Goal: Task Accomplishment & Management: Manage account settings

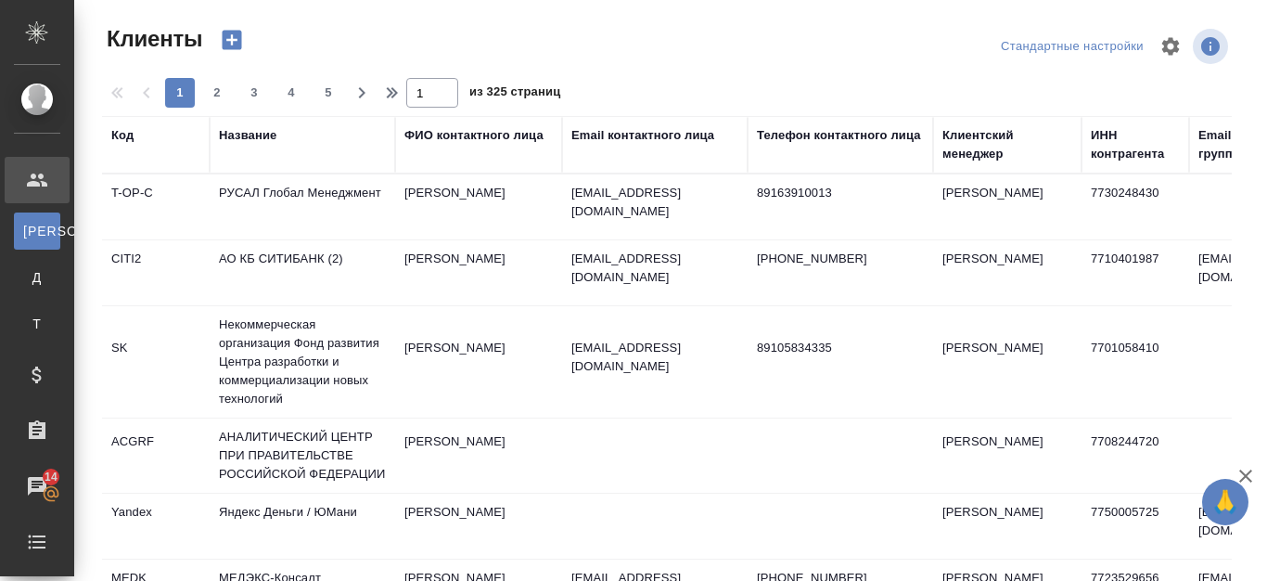
select select "RU"
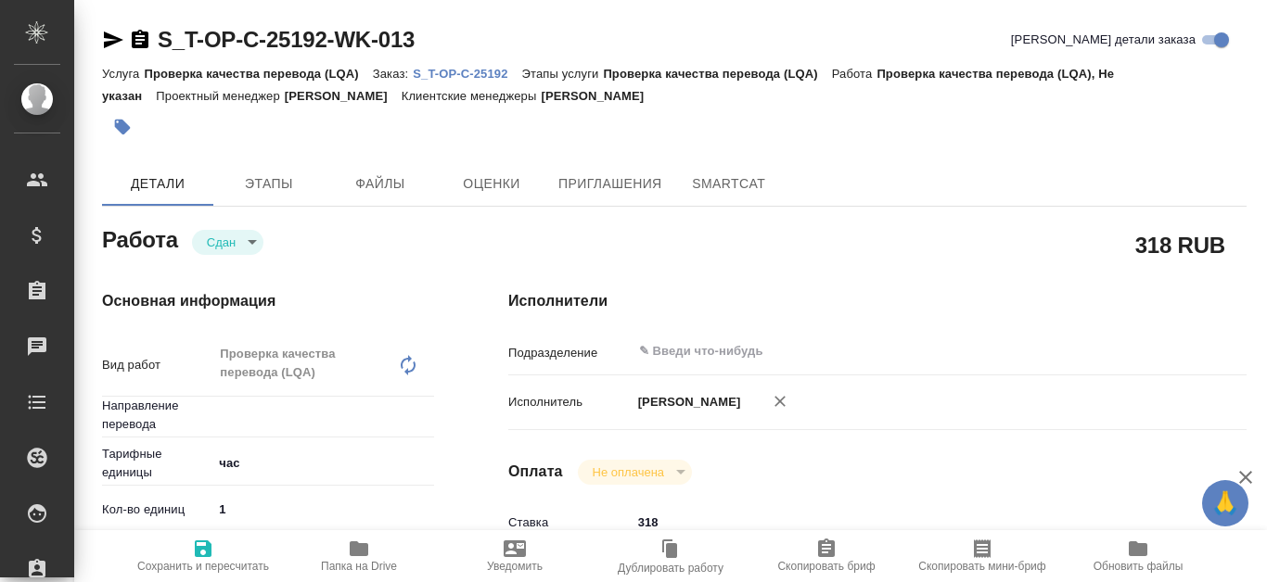
type textarea "x"
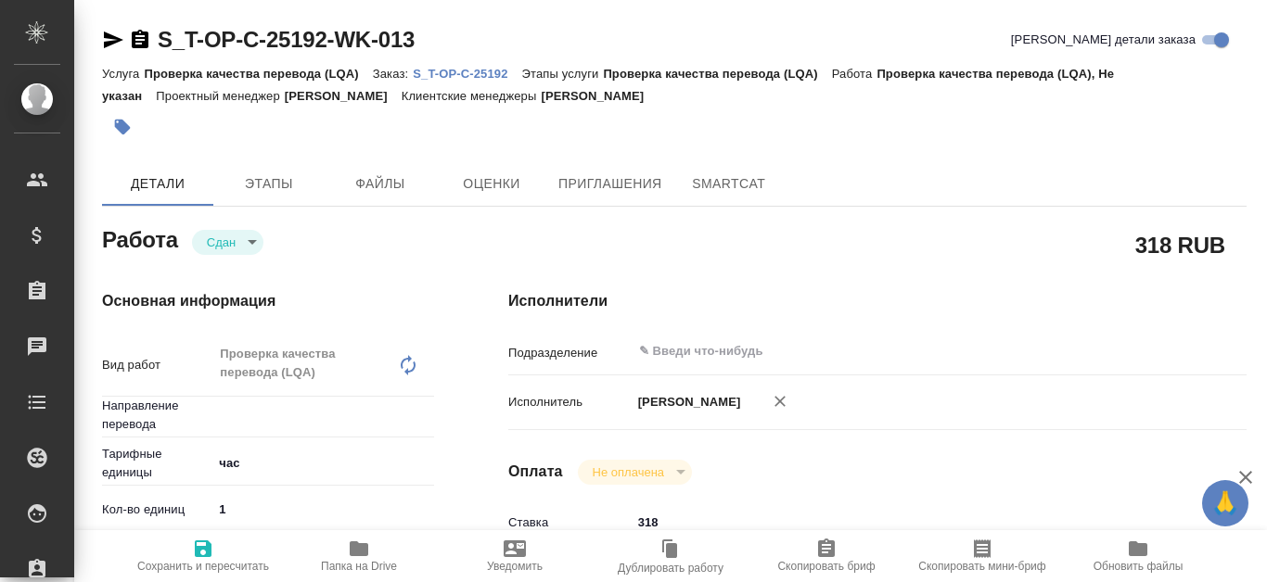
type textarea "x"
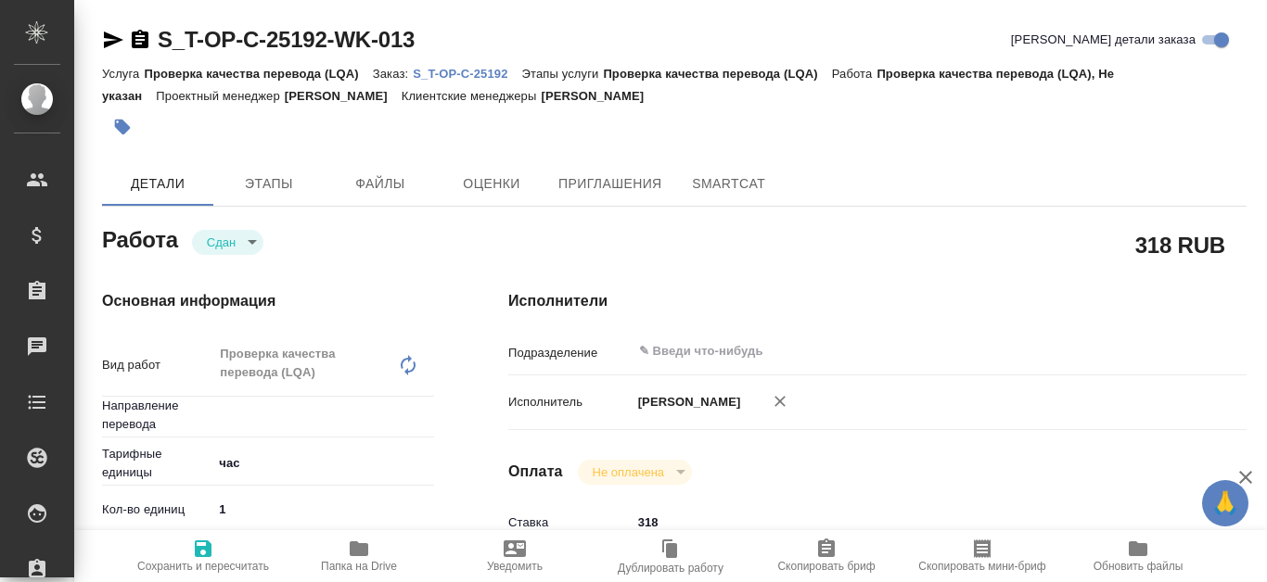
type textarea "x"
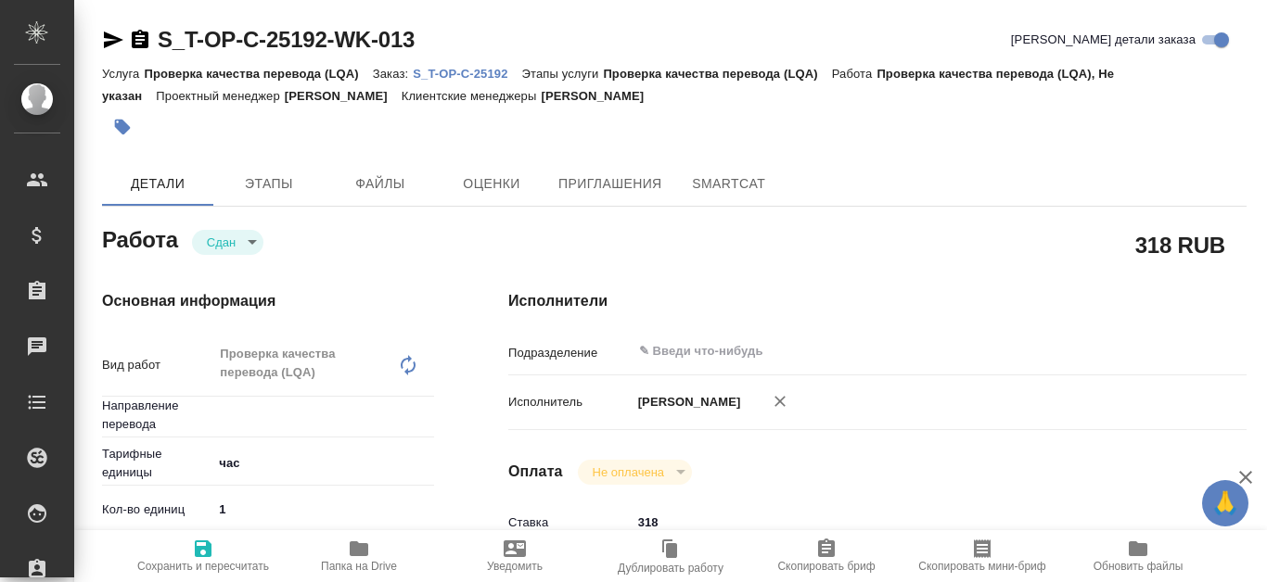
type textarea "x"
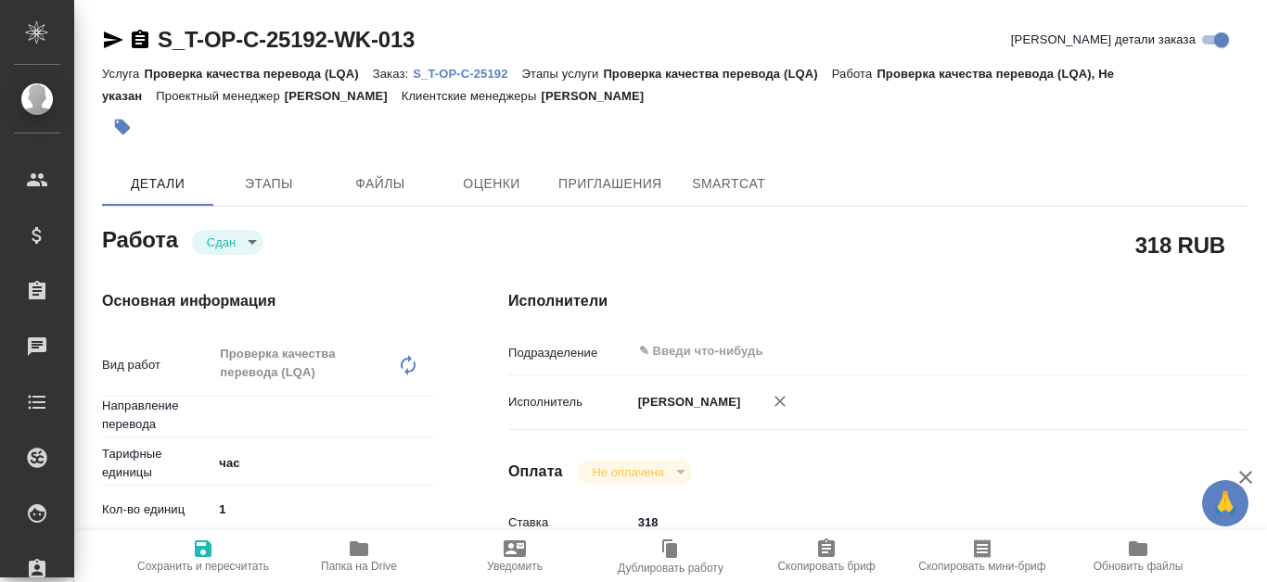
type textarea "x"
type input "Не указан"
type textarea "x"
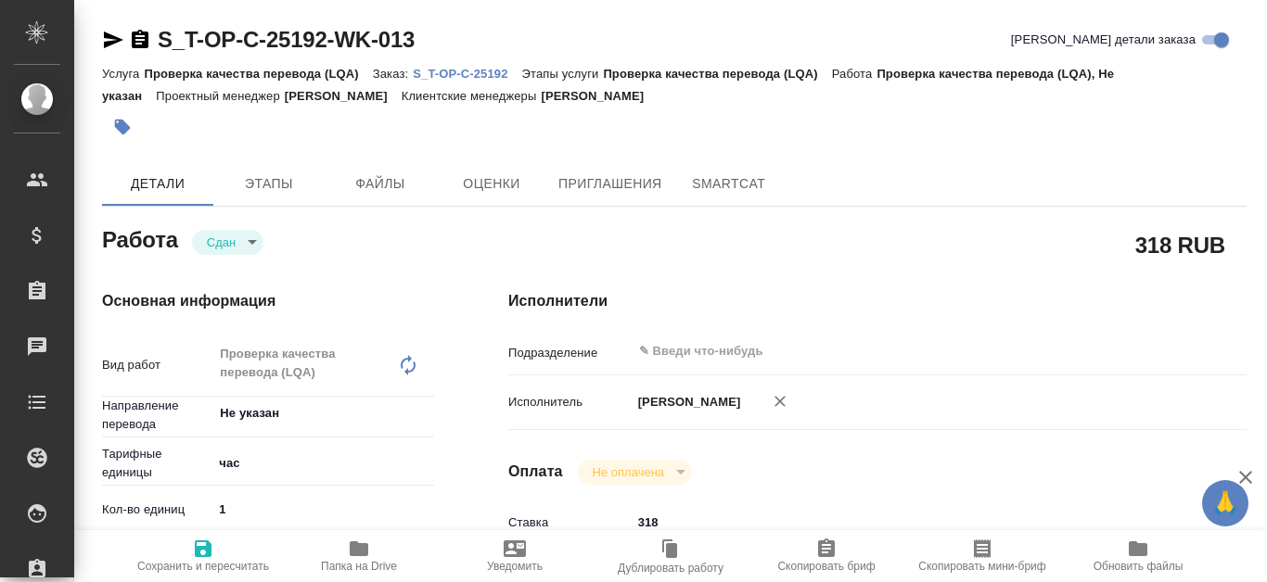
type textarea "x"
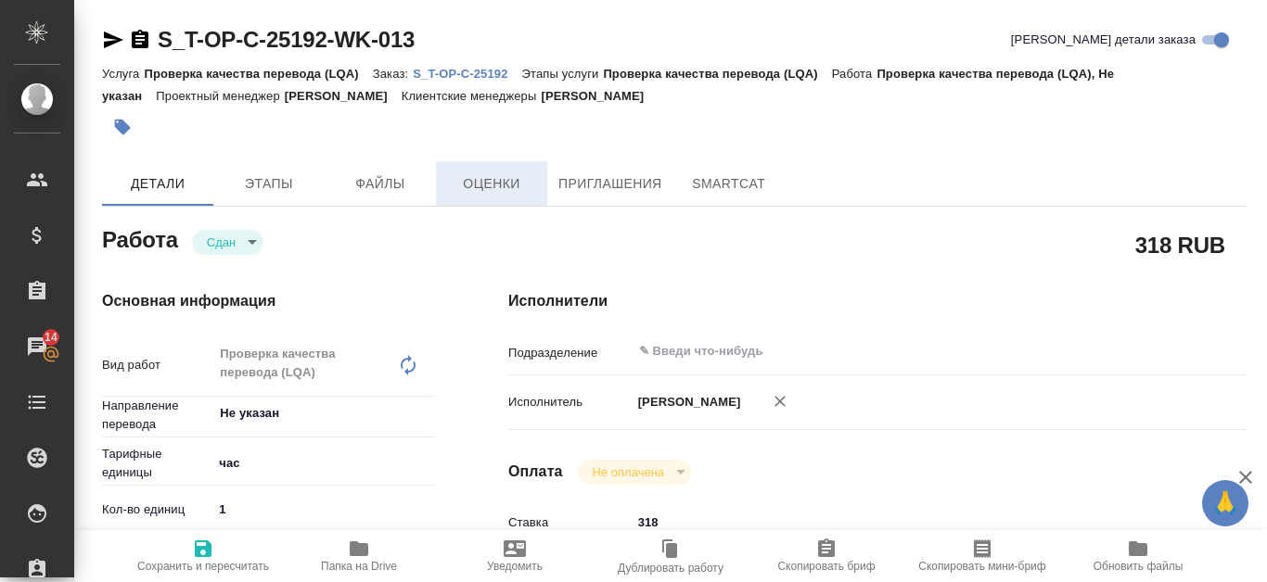
type textarea "x"
click at [469, 65] on link "S_T-OP-C-25192" at bounding box center [467, 73] width 109 height 16
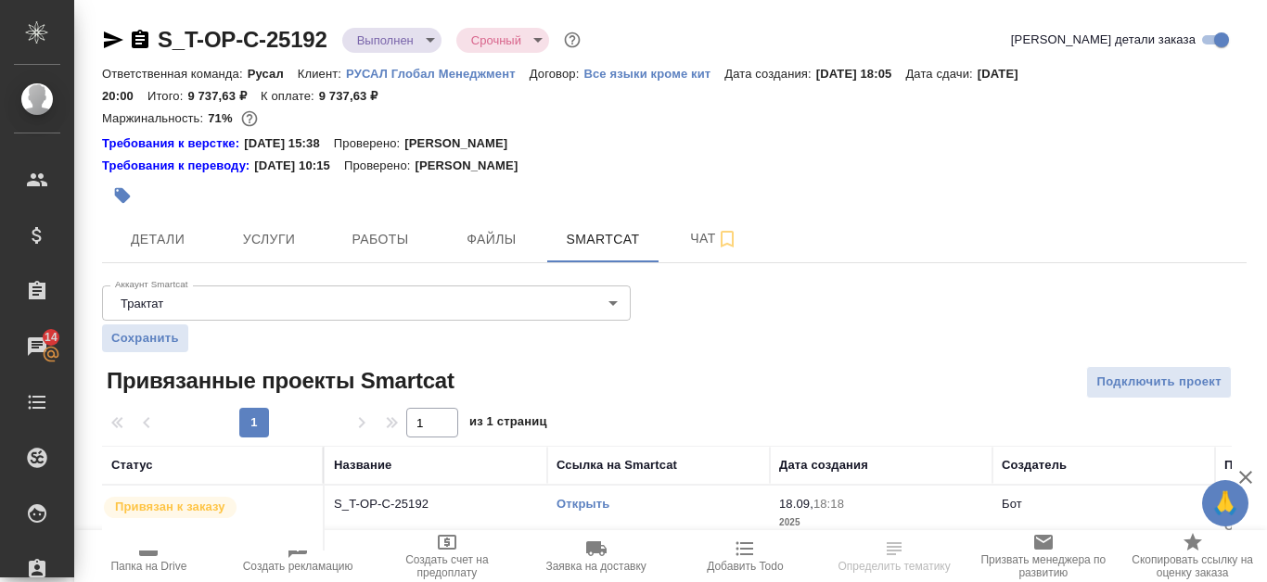
click at [555, 502] on td "Открыть" at bounding box center [658, 518] width 223 height 65
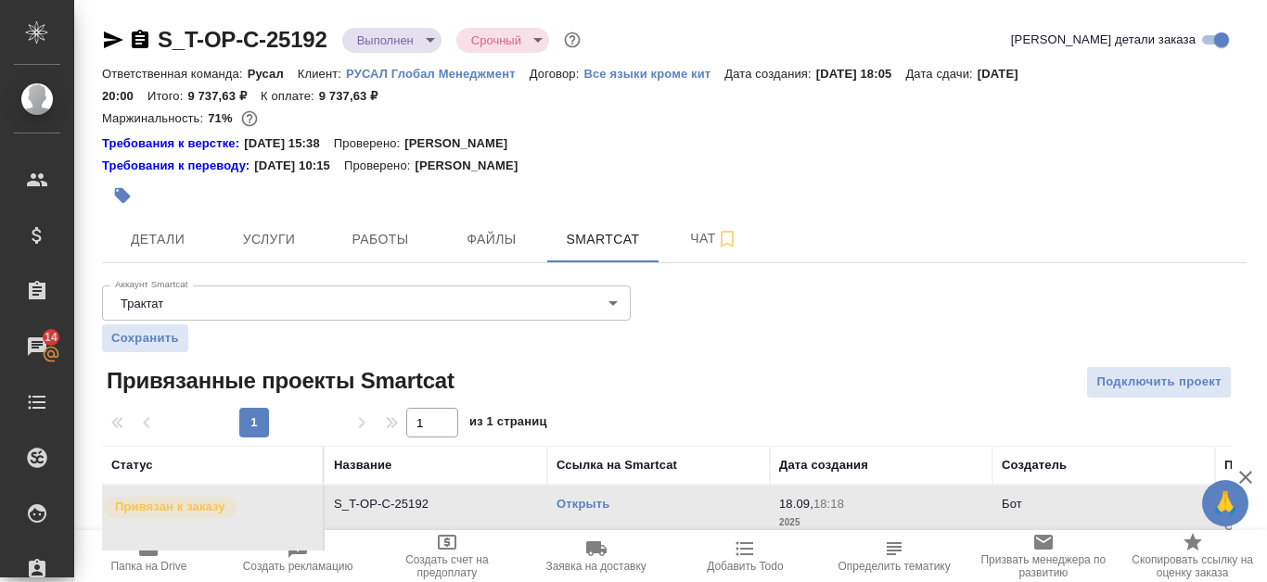
click at [580, 505] on link "Открыть" at bounding box center [583, 504] width 53 height 14
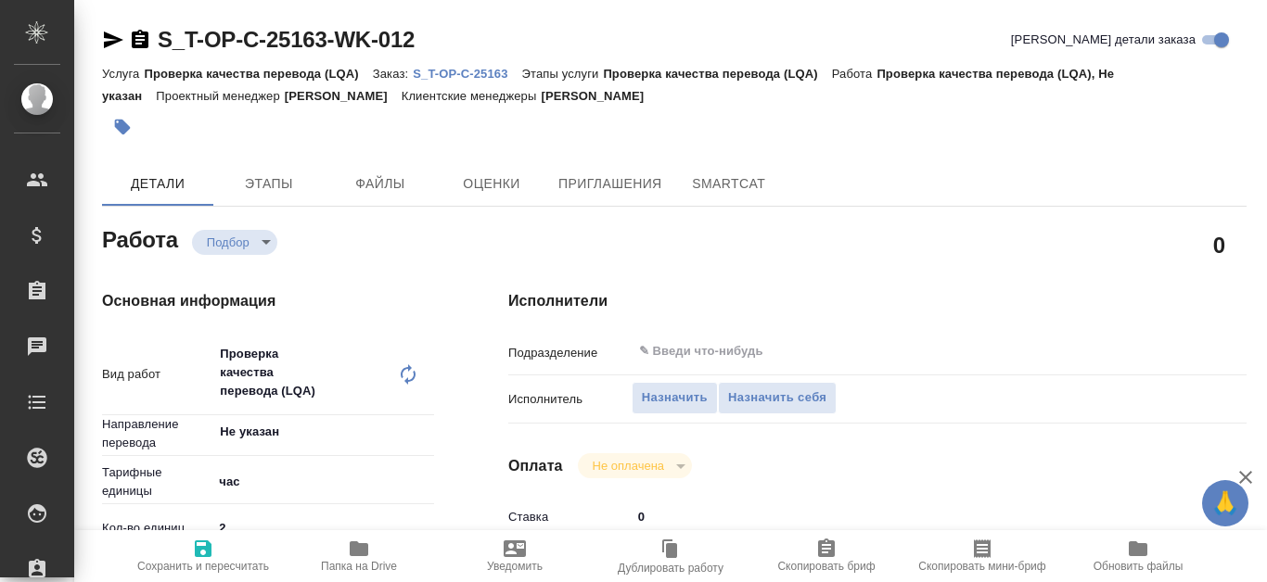
type textarea "x"
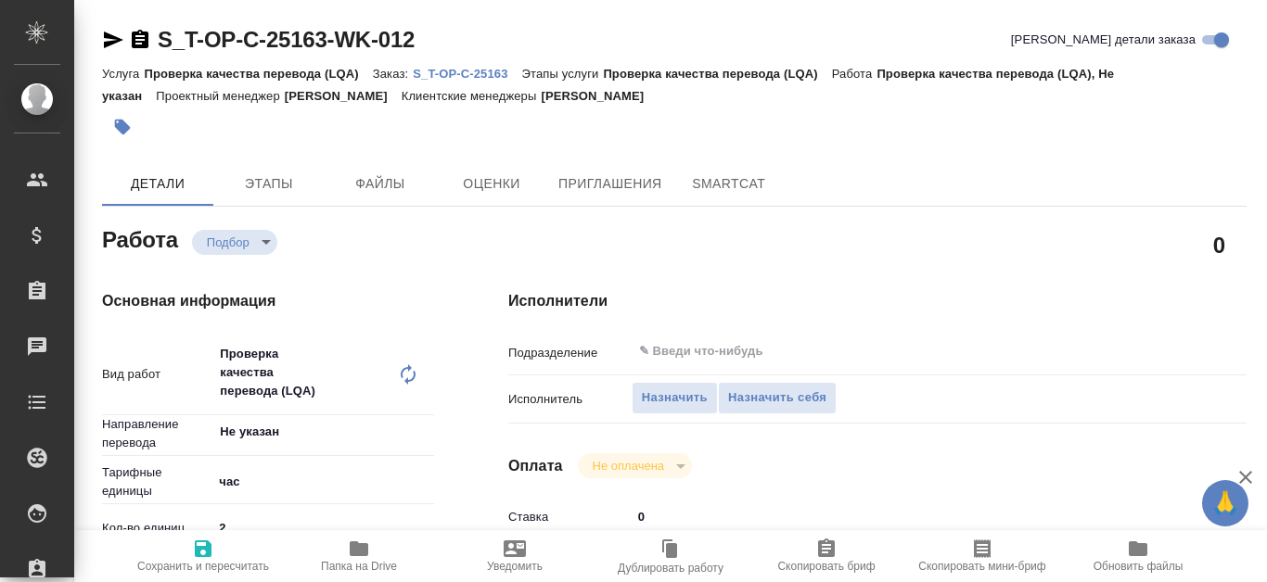
type textarea "x"
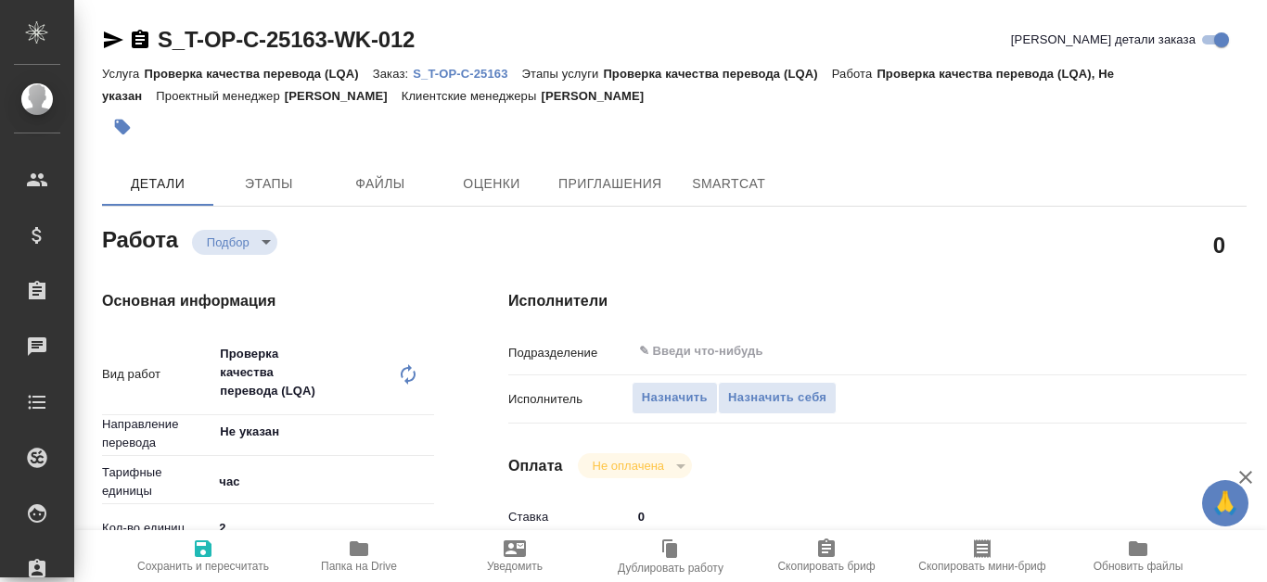
type textarea "x"
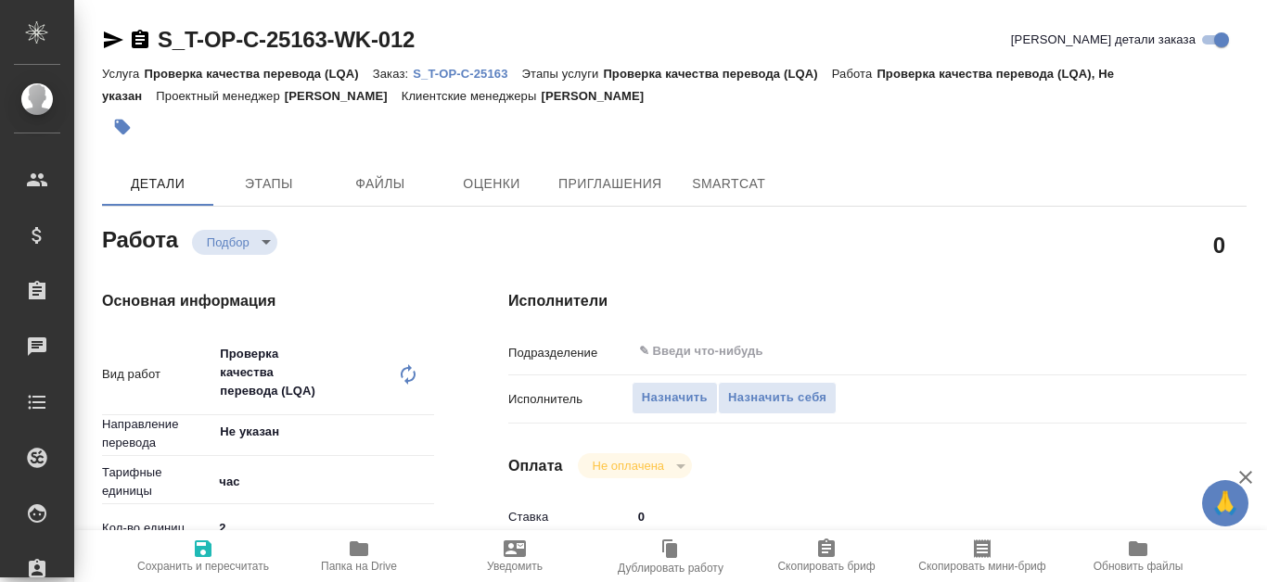
type textarea "x"
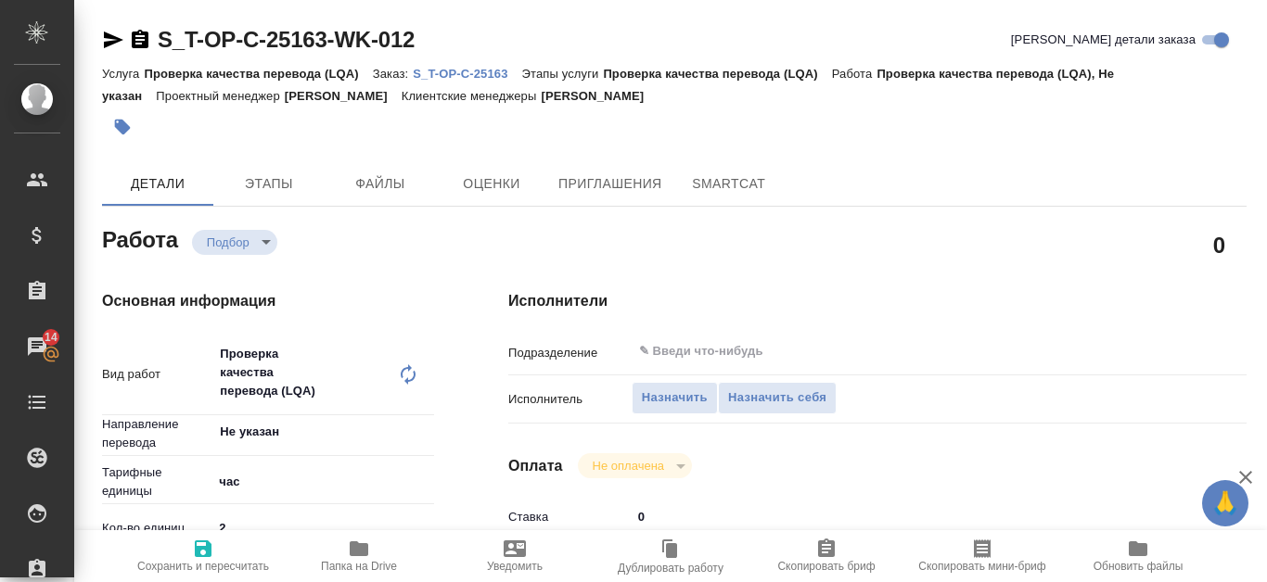
click at [440, 66] on link "S_T-OP-C-25163" at bounding box center [467, 73] width 109 height 16
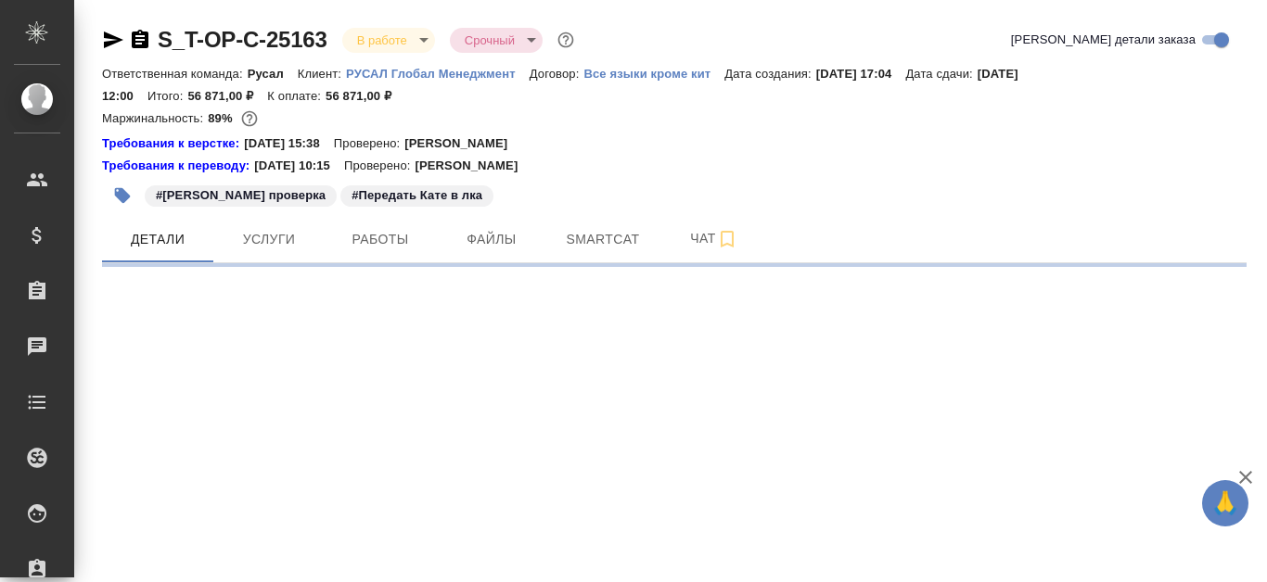
select select "RU"
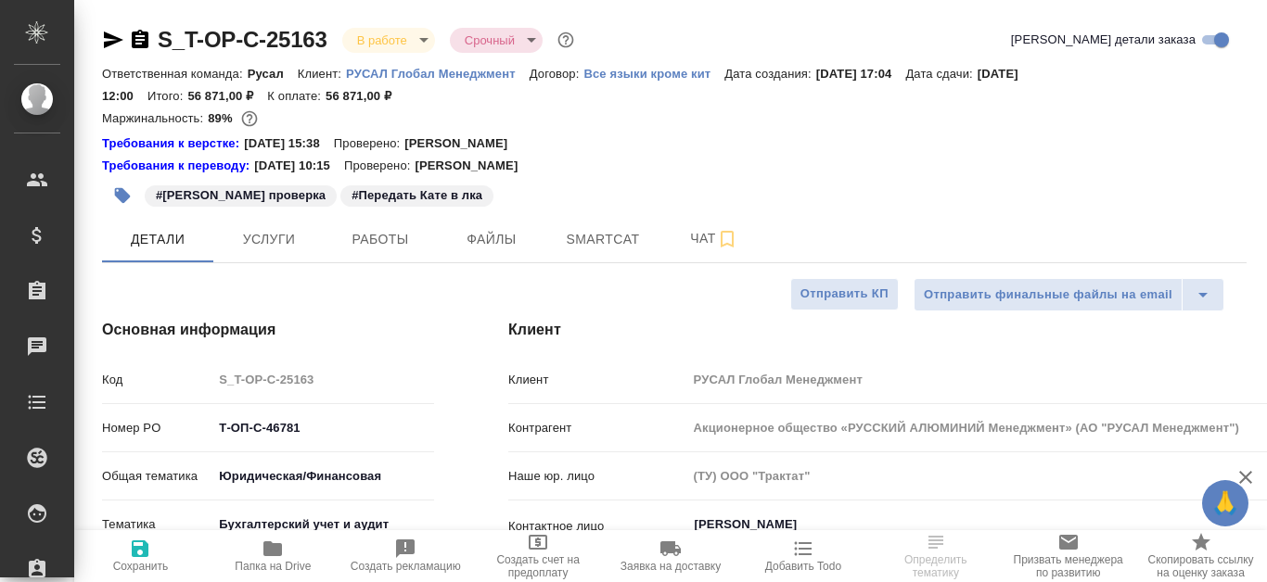
type textarea "x"
click at [604, 242] on span "Smartcat" at bounding box center [602, 239] width 89 height 23
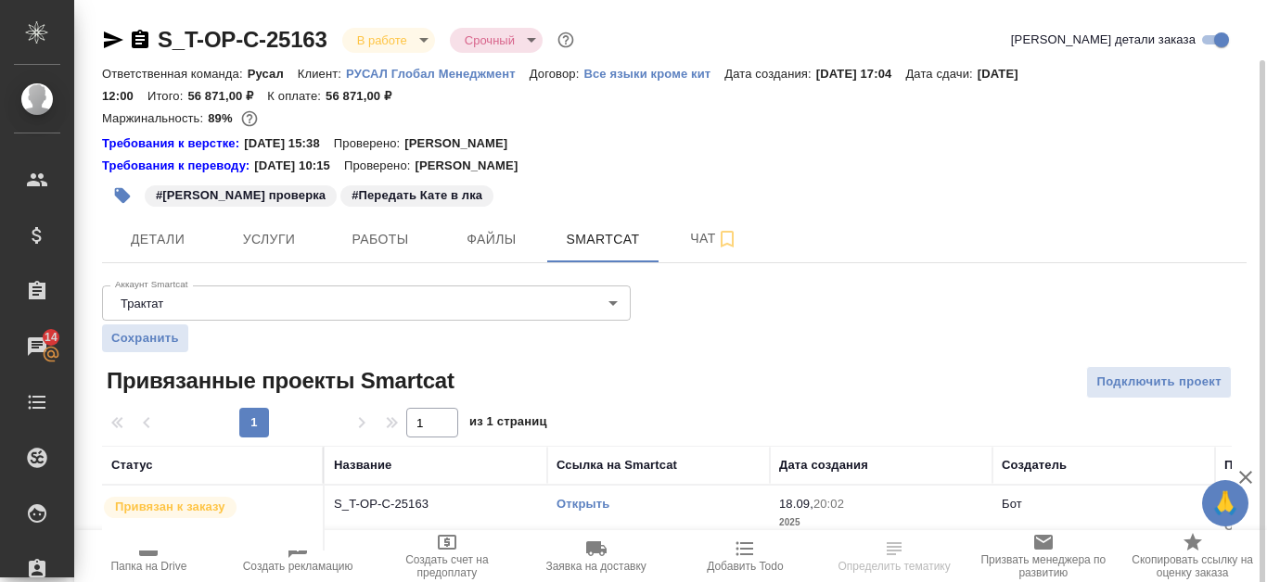
scroll to position [31, 0]
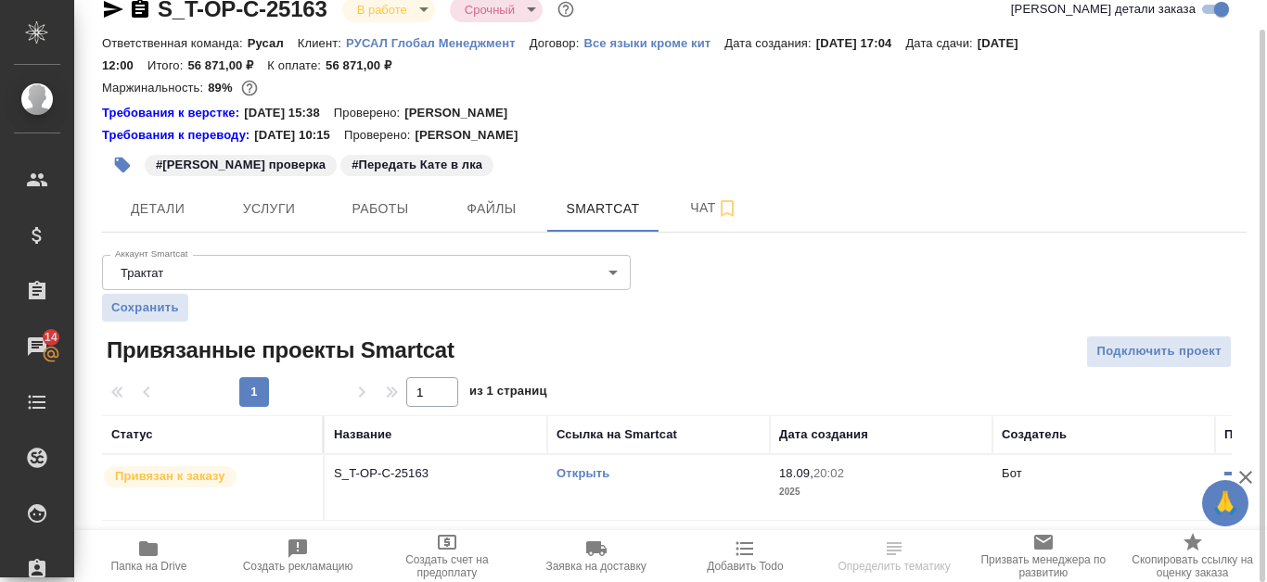
click at [598, 475] on link "Открыть" at bounding box center [583, 474] width 53 height 14
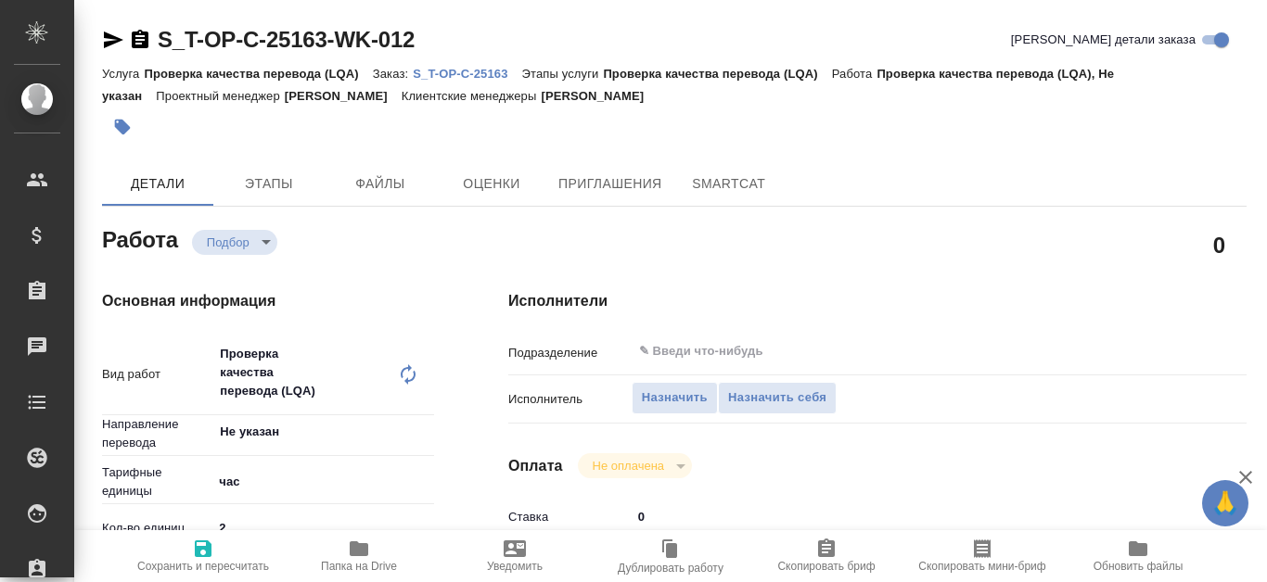
type textarea "x"
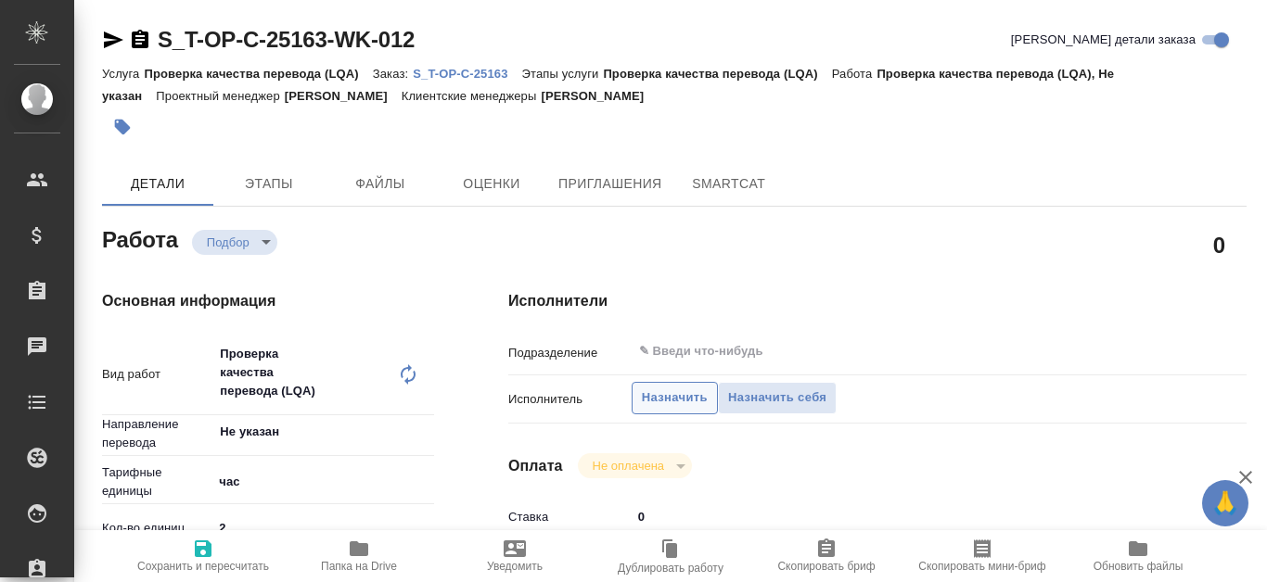
type textarea "x"
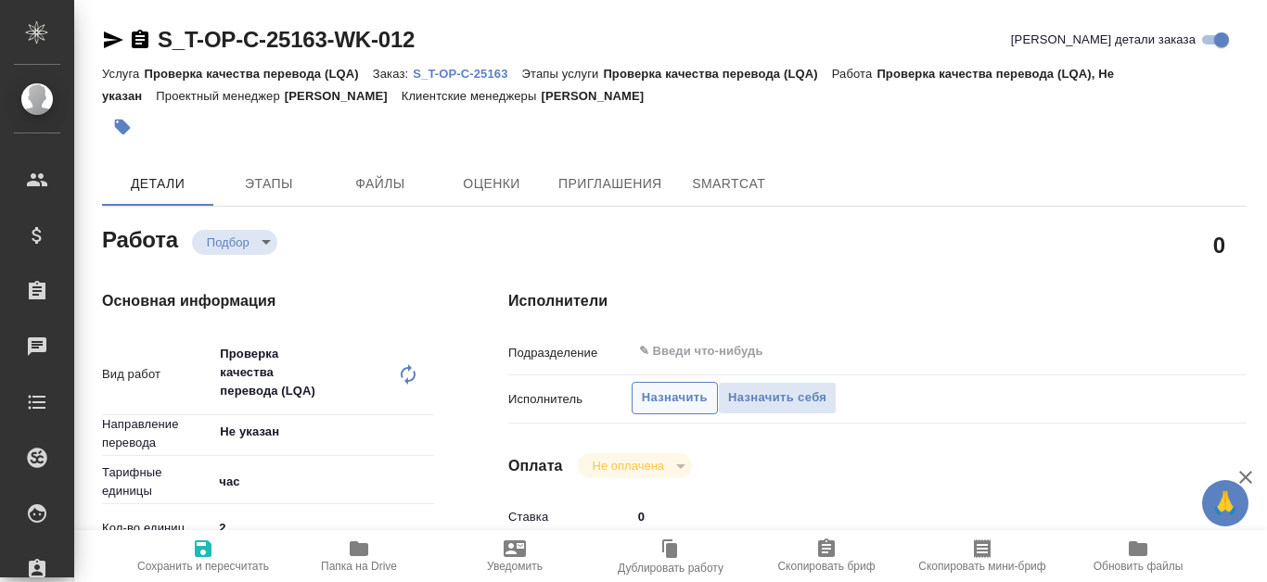
click at [673, 395] on span "Назначить" at bounding box center [675, 398] width 66 height 21
type textarea "x"
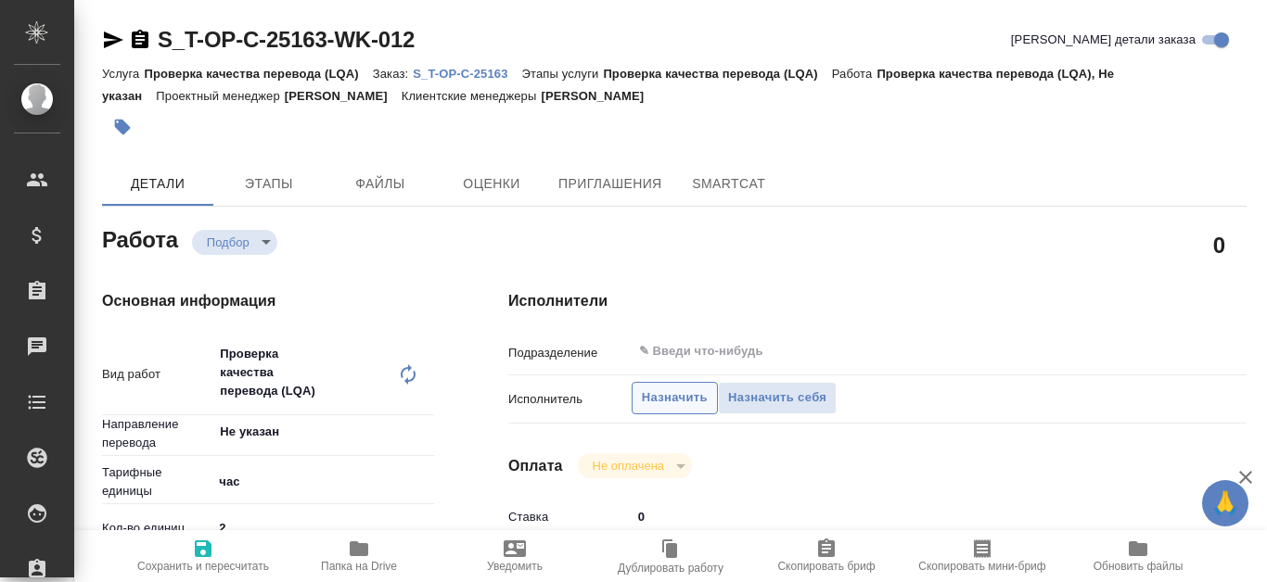
type textarea "x"
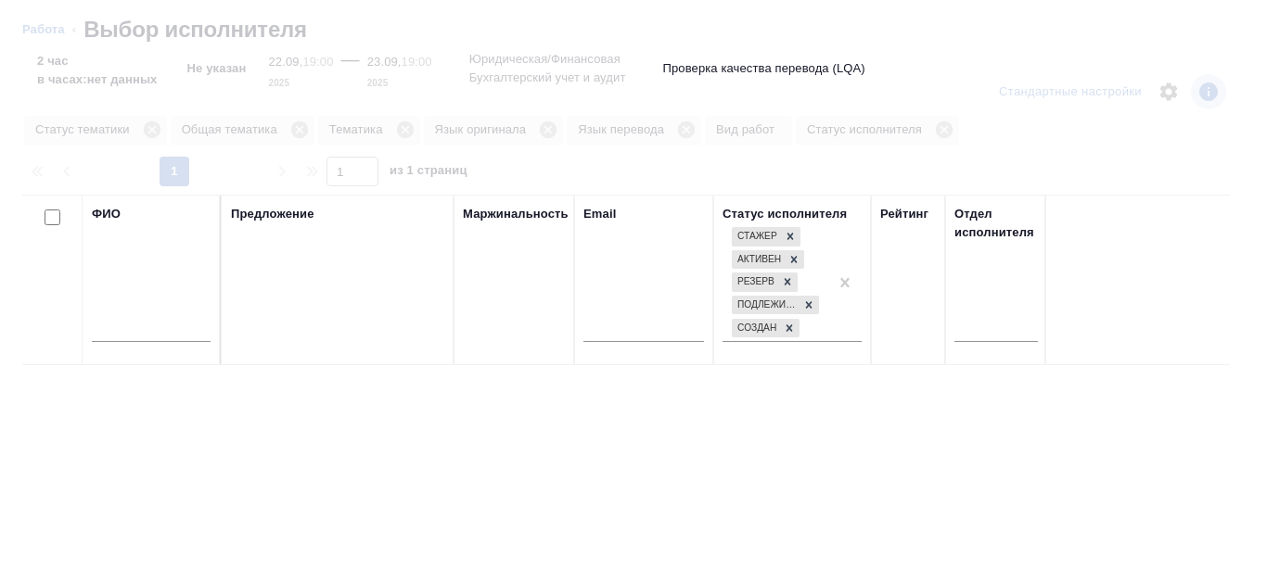
type textarea "x"
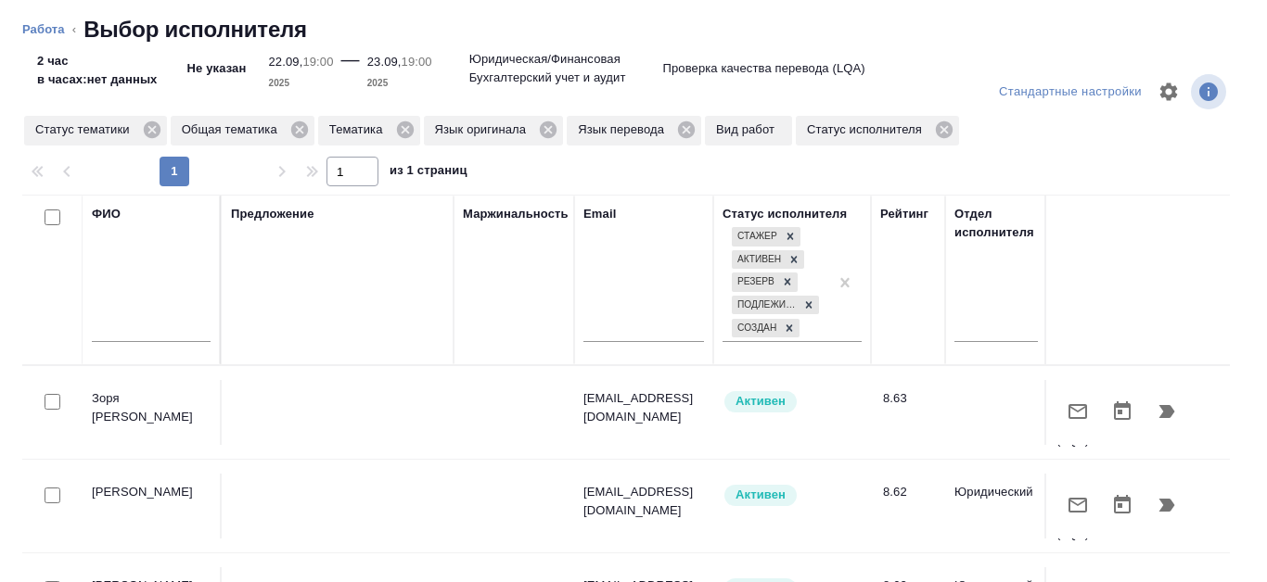
type textarea "x"
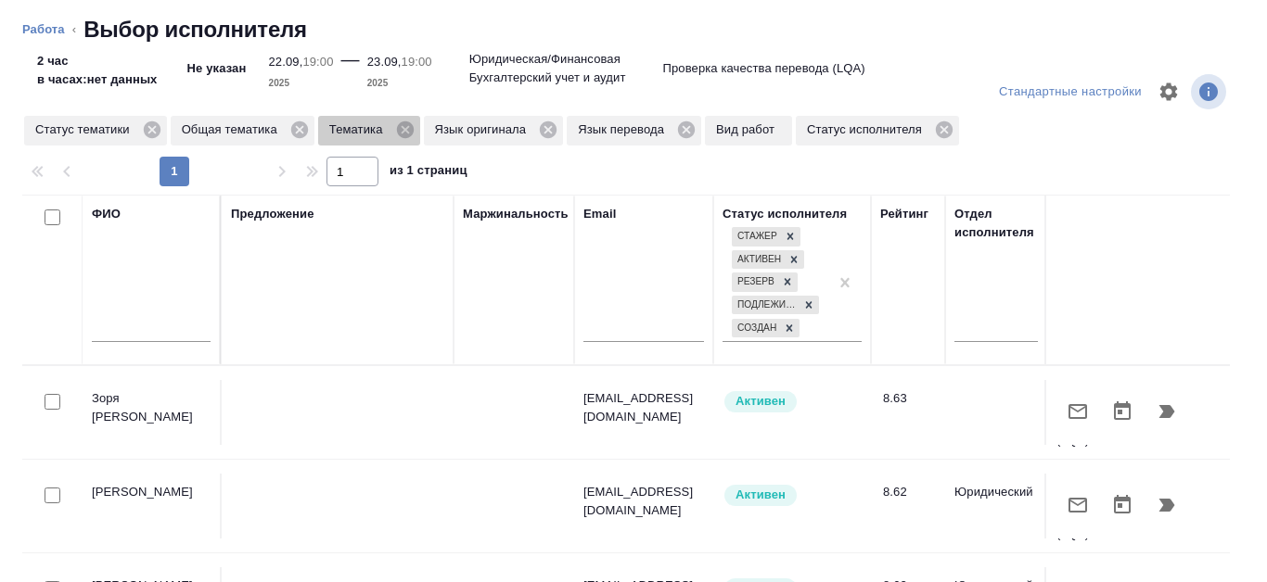
click at [391, 128] on span "Тематика" at bounding box center [359, 130] width 83 height 19
click at [404, 138] on icon at bounding box center [404, 130] width 17 height 17
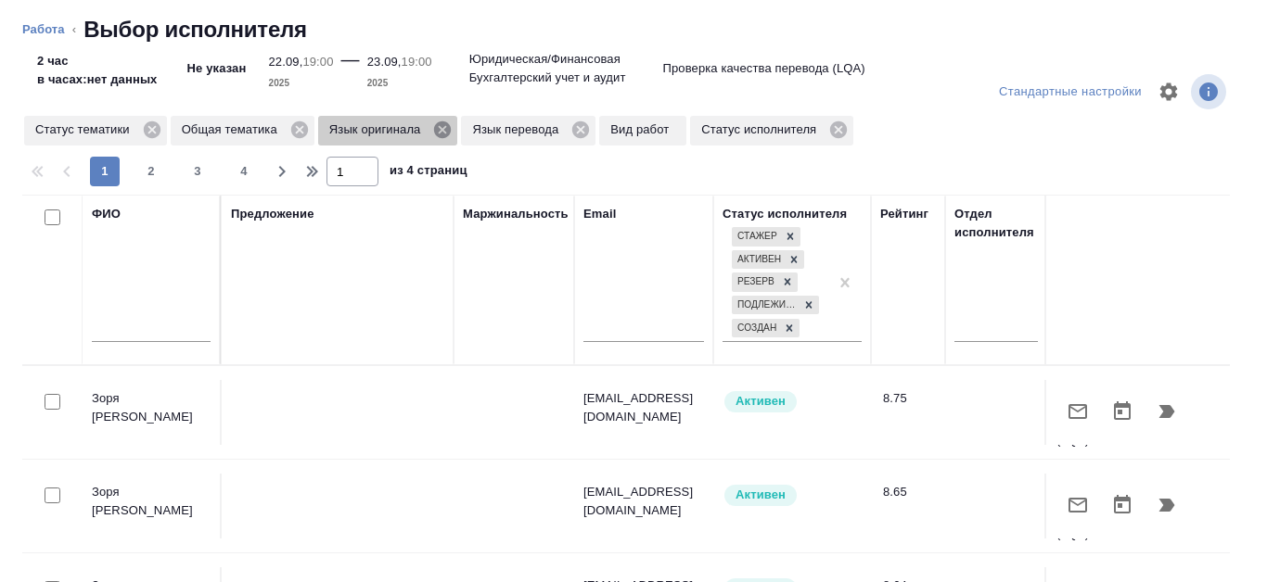
click at [441, 132] on icon at bounding box center [442, 130] width 20 height 20
click at [441, 132] on icon at bounding box center [437, 130] width 17 height 17
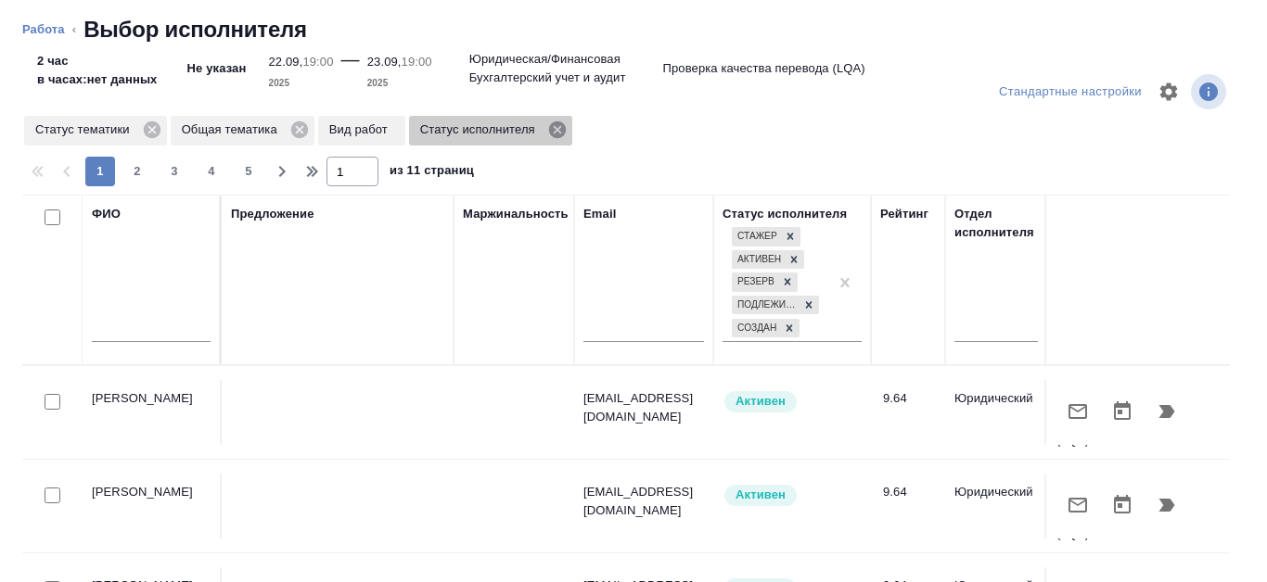
click at [564, 132] on icon at bounding box center [557, 130] width 17 height 17
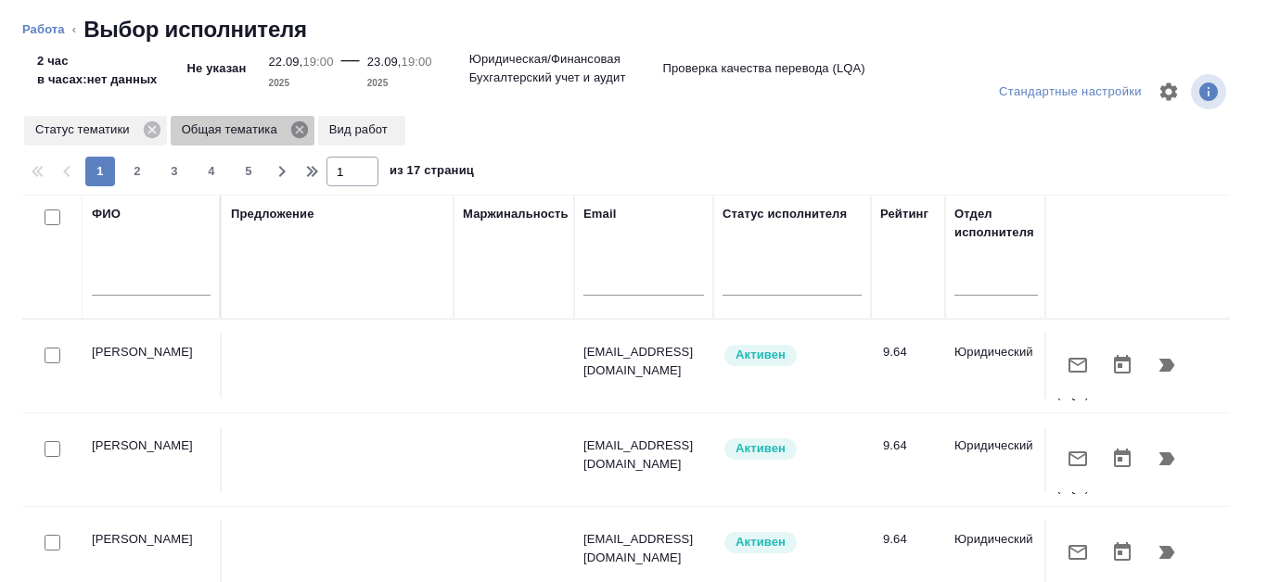
click at [293, 134] on icon at bounding box center [299, 130] width 17 height 17
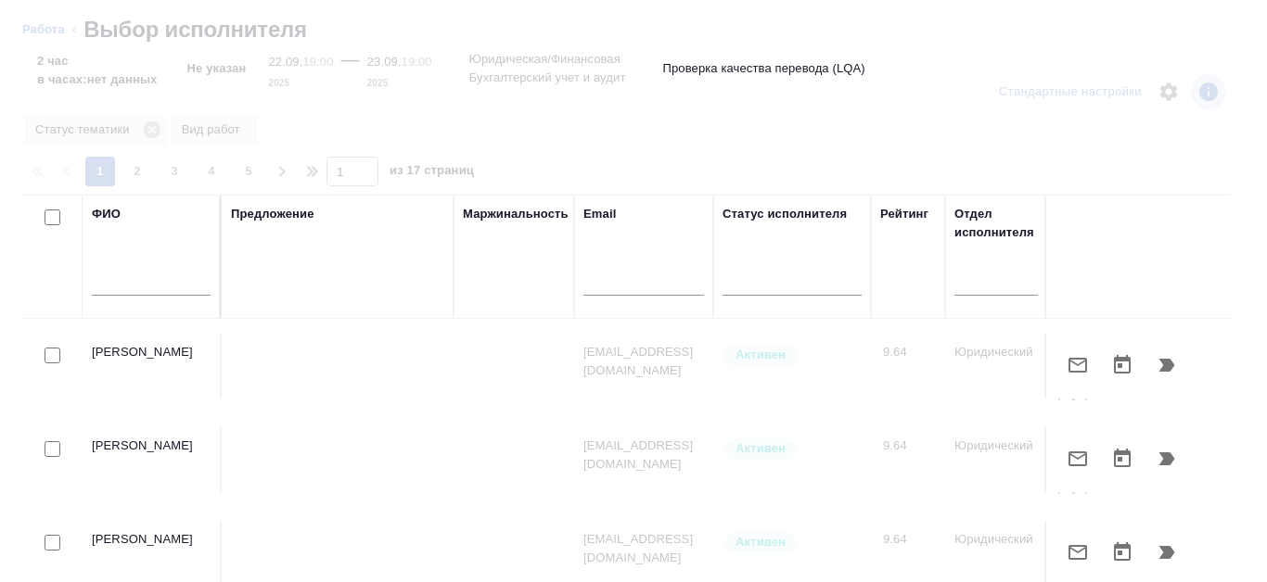
click at [141, 274] on input "text" at bounding box center [151, 284] width 119 height 23
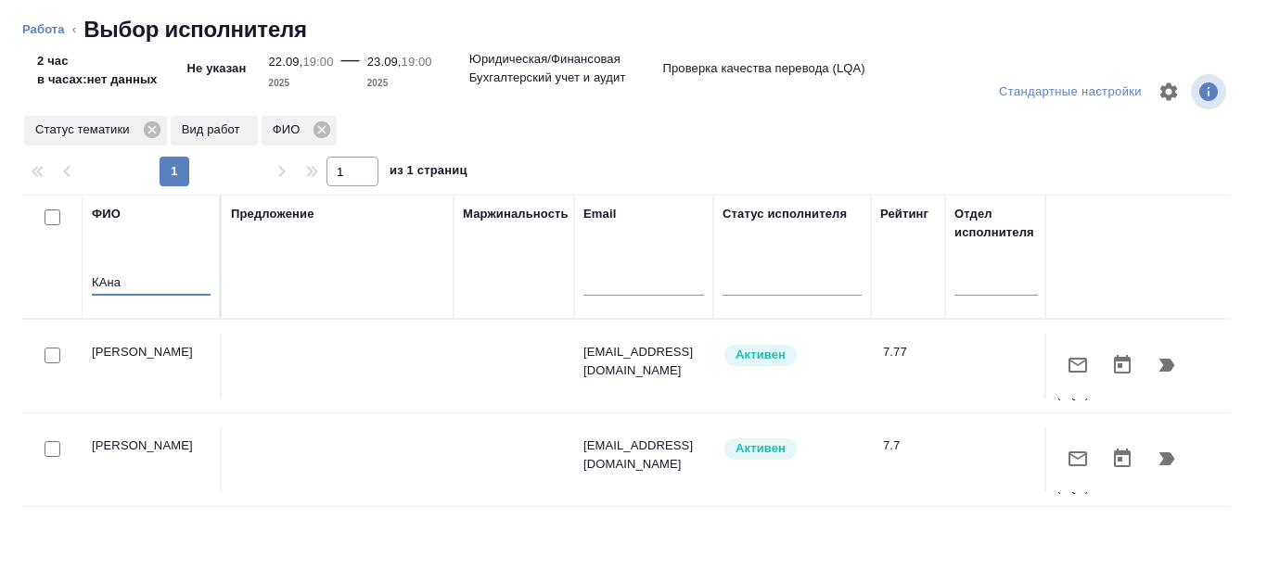
type input "КАна"
click at [1160, 357] on icon "button" at bounding box center [1167, 365] width 22 height 22
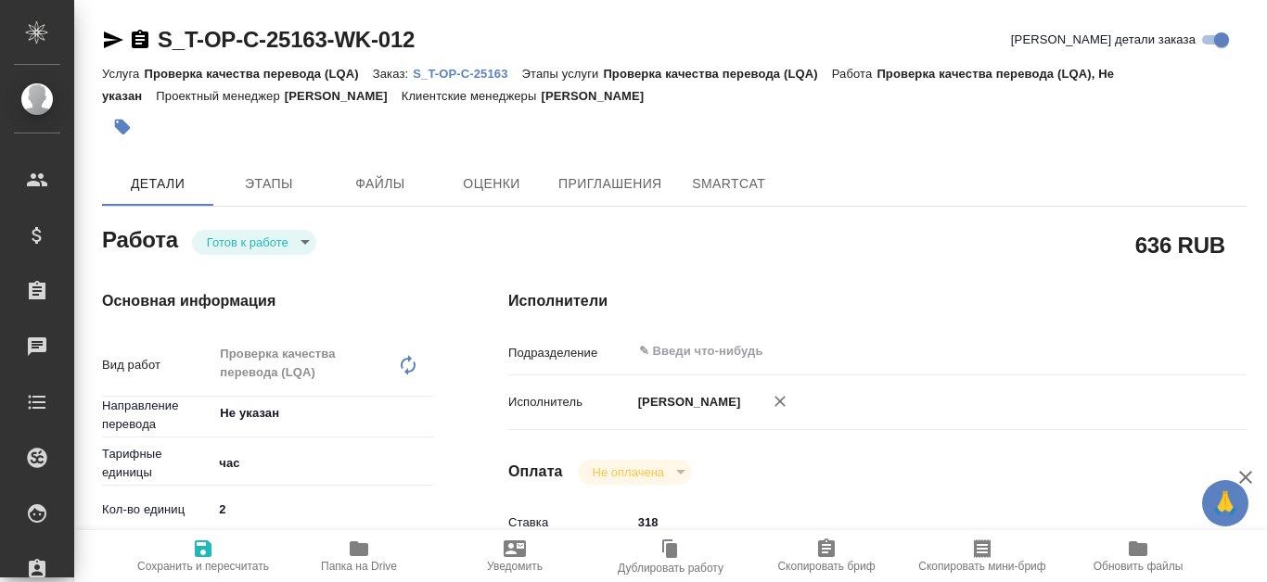
type textarea "x"
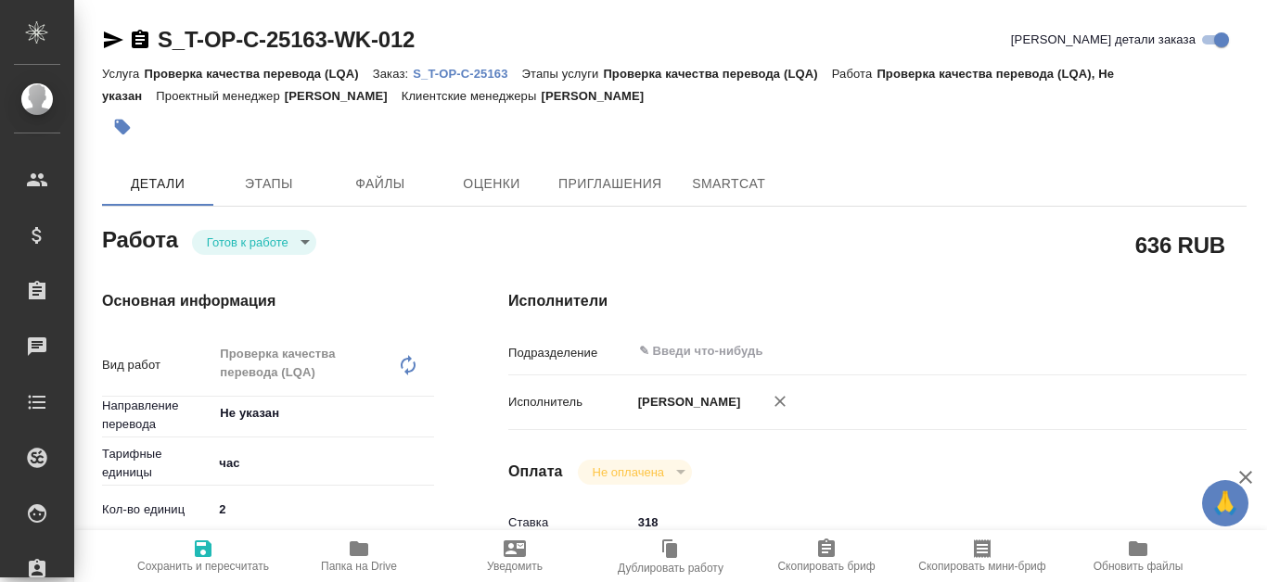
type textarea "x"
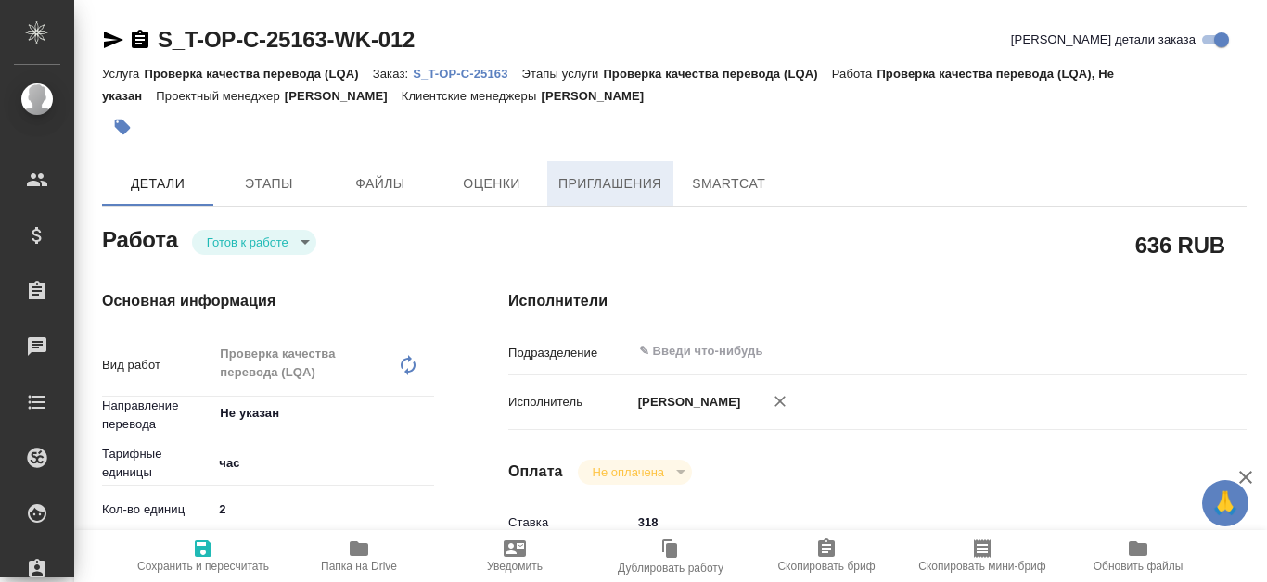
type textarea "x"
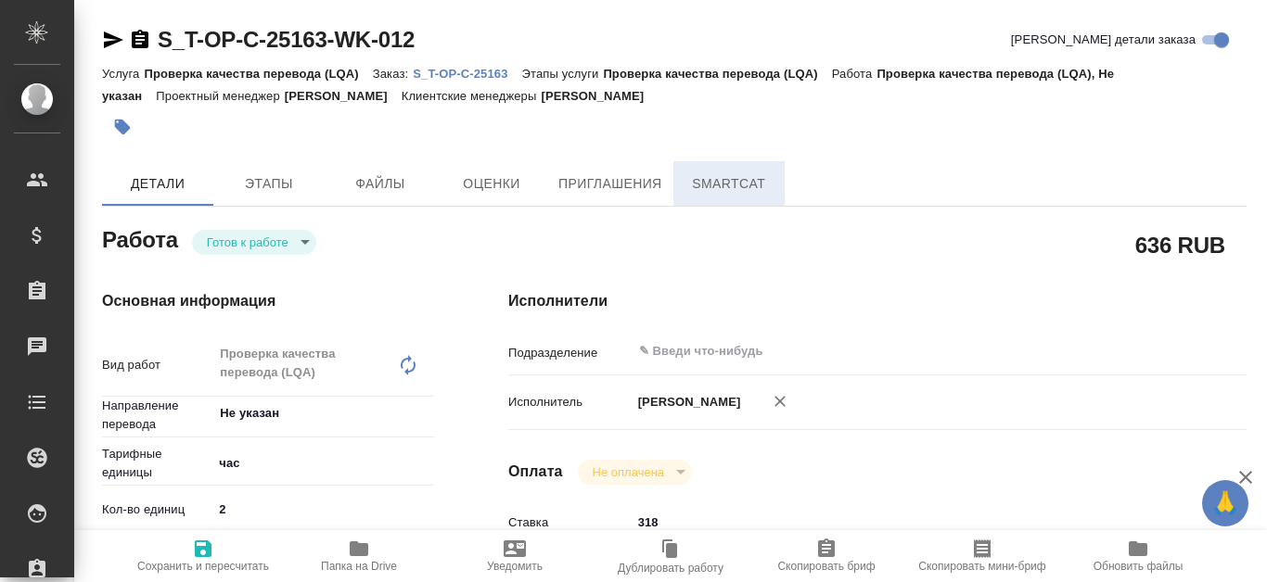
click at [713, 193] on span "SmartCat" at bounding box center [729, 184] width 89 height 23
